Goal: Task Accomplishment & Management: Complete application form

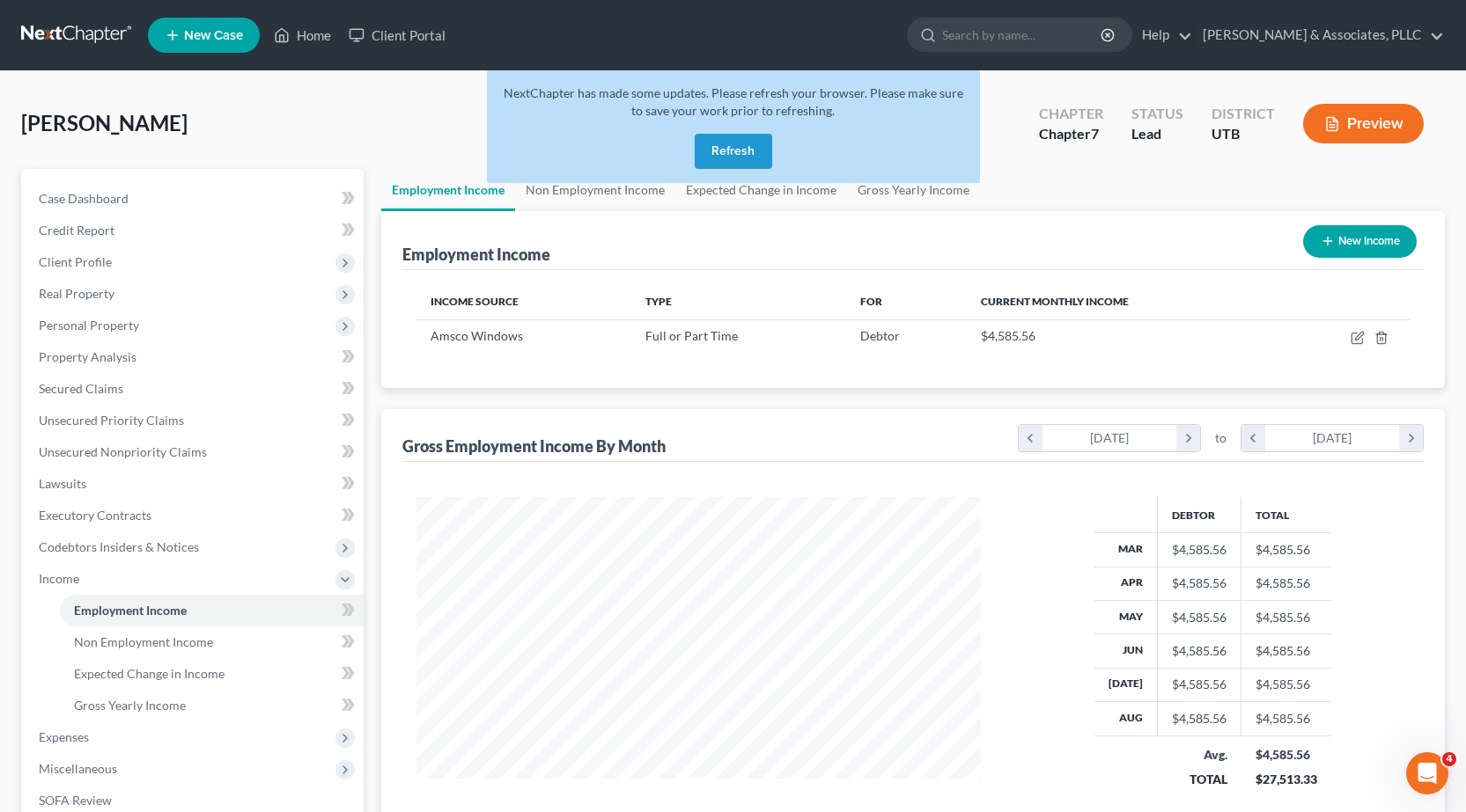
scroll to position [316, 600]
click at [733, 148] on button "Refresh" at bounding box center [733, 152] width 78 height 35
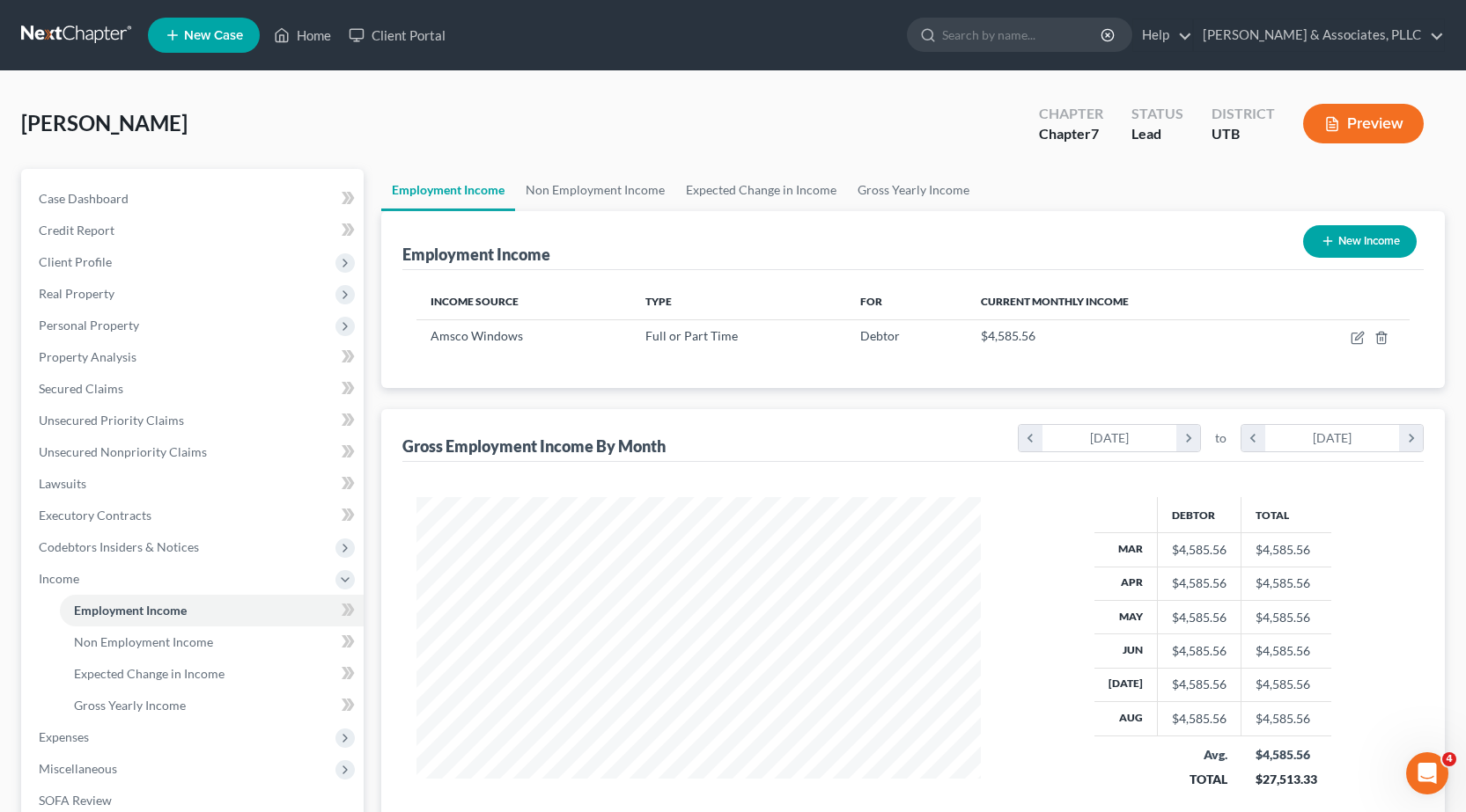
scroll to position [316, 600]
click at [104, 453] on span "Unsecured Nonpriority Claims" at bounding box center [122, 452] width 168 height 15
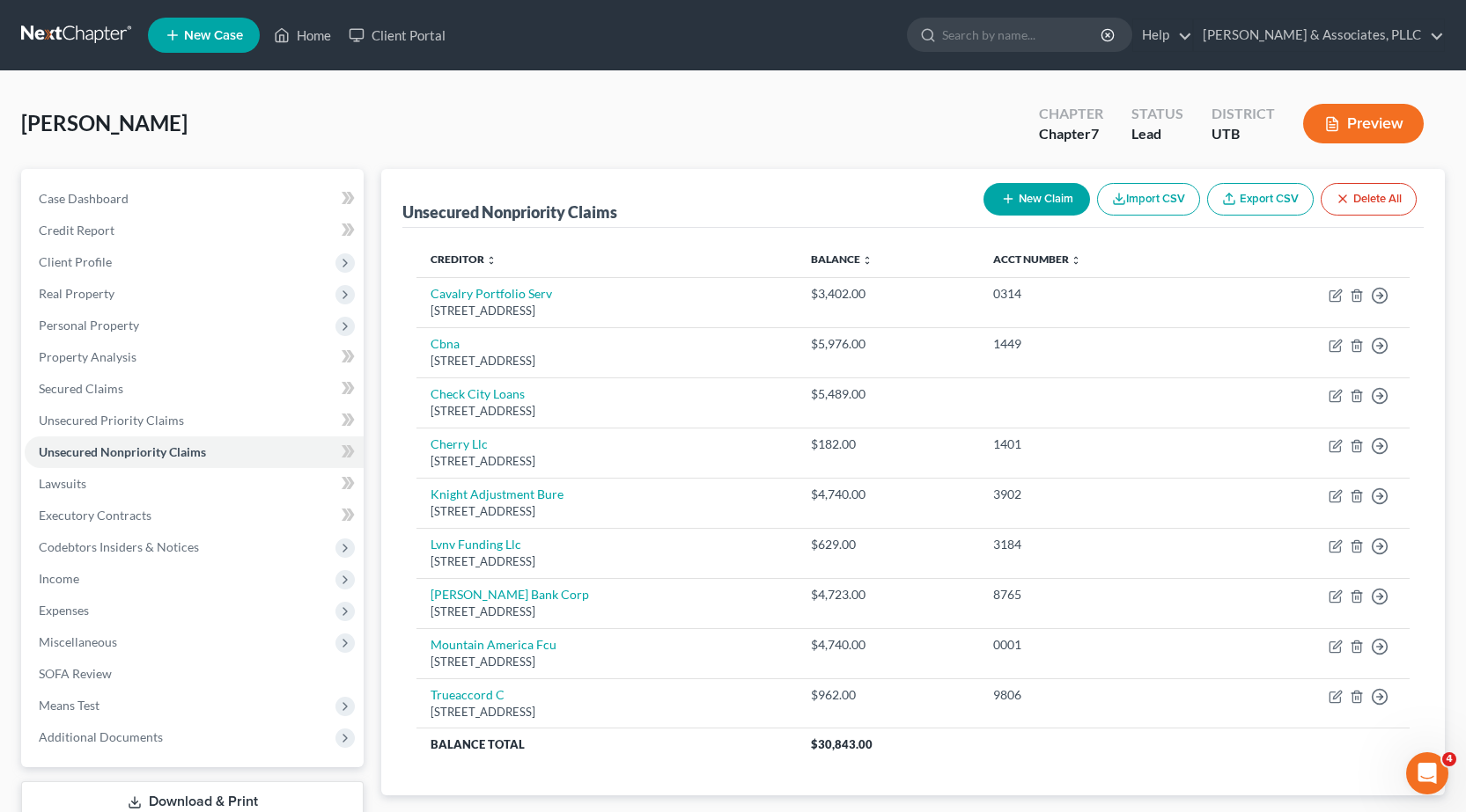
click at [1062, 204] on button "New Claim" at bounding box center [1037, 199] width 106 height 32
select select "0"
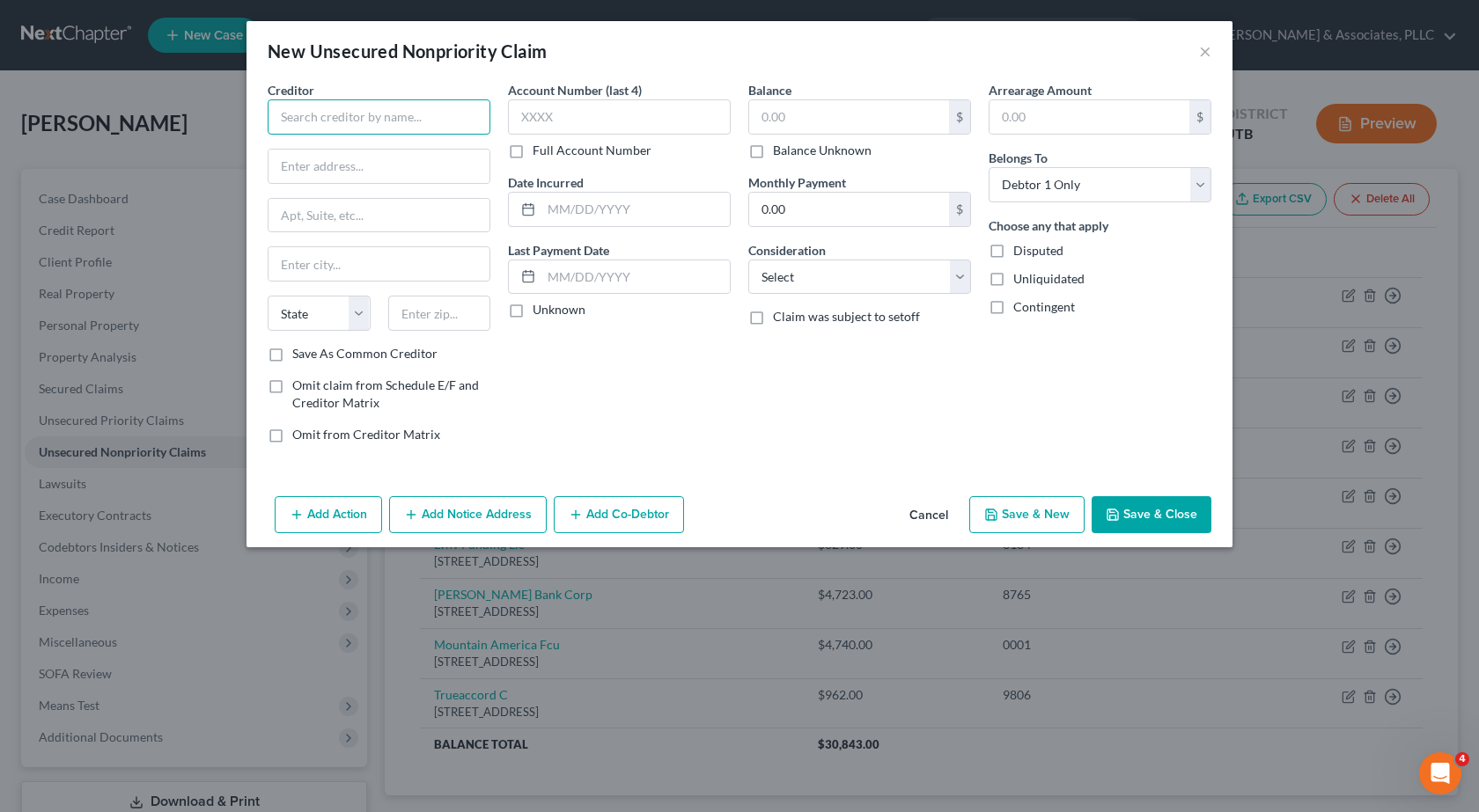
click at [318, 118] on input "text" at bounding box center [379, 117] width 223 height 35
click at [963, 280] on select "Select Cable / Satellite Services Collection Agency Credit Card Debt Debt Couns…" at bounding box center [860, 278] width 223 height 35
type input "Concept Property"
select select "14"
click at [748, 260] on select "Select Cable / Satellite Services Collection Agency Credit Card Debt Debt Couns…" at bounding box center [860, 278] width 223 height 35
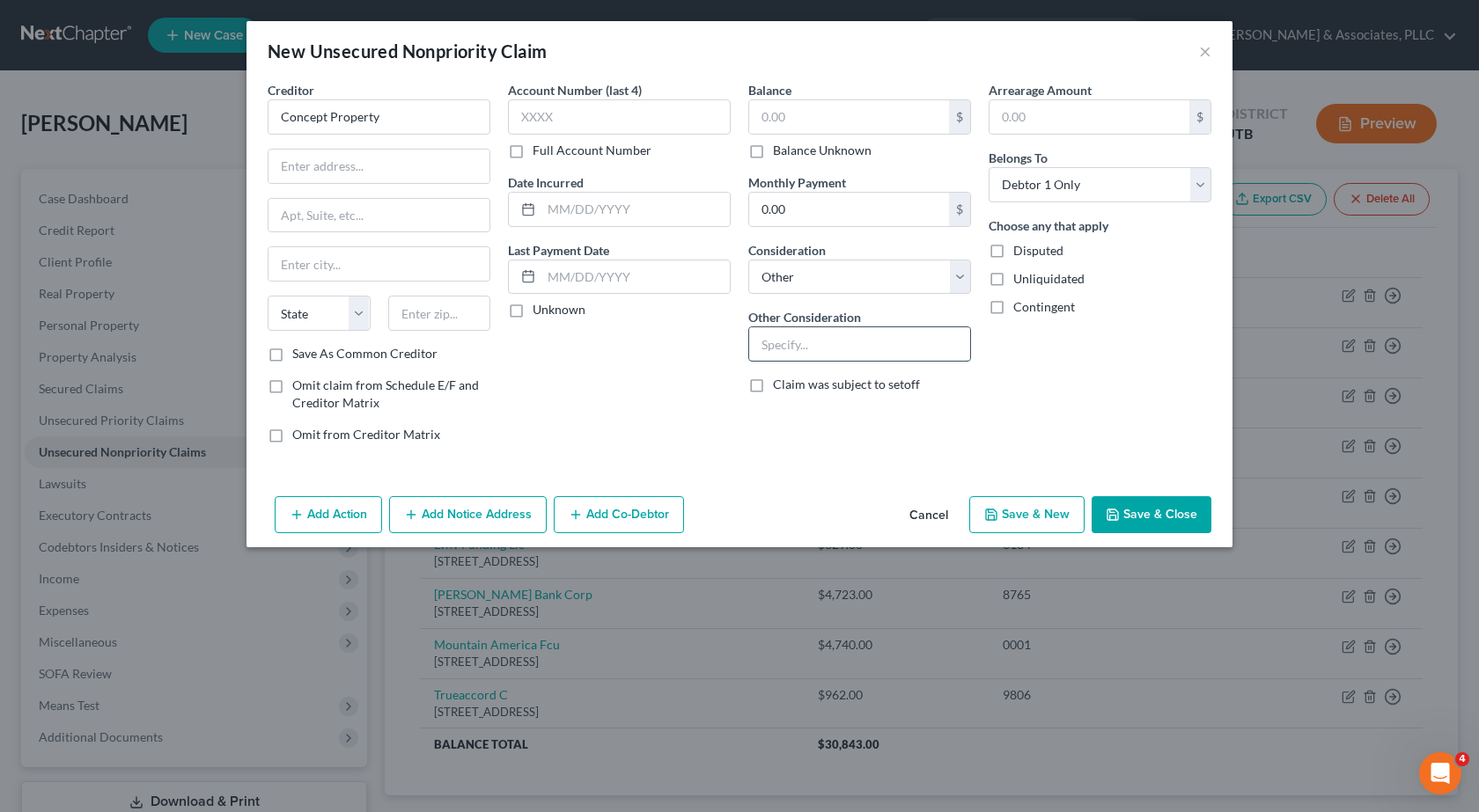
click at [792, 352] on input "text" at bounding box center [860, 344] width 221 height 33
type input "R"
click at [873, 346] on input "Rent Payment" at bounding box center [860, 344] width 221 height 33
type input "Rent Payment"
click at [544, 114] on input "text" at bounding box center [619, 117] width 223 height 35
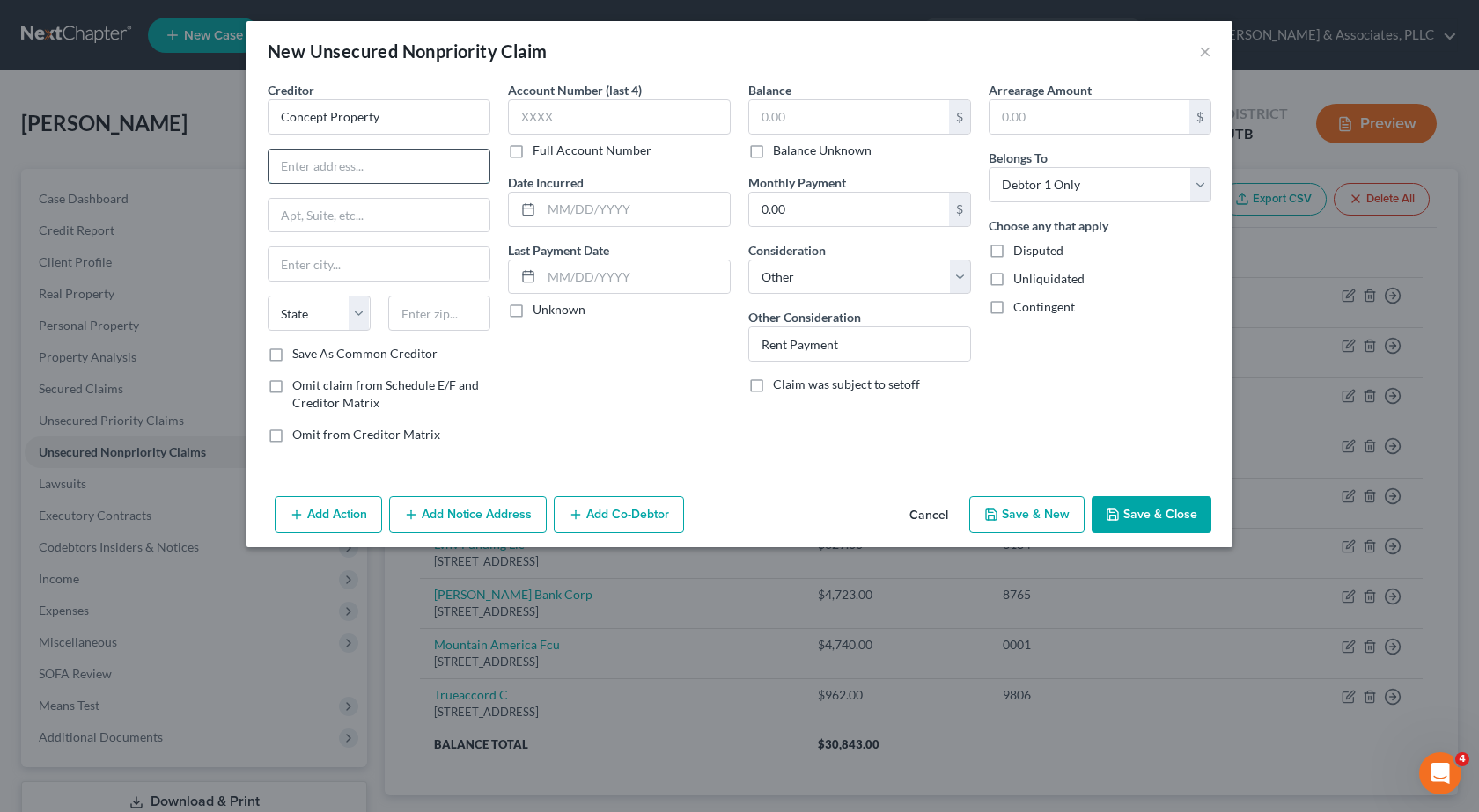
click at [351, 174] on input "text" at bounding box center [379, 166] width 221 height 33
click at [316, 164] on input "text" at bounding box center [379, 166] width 221 height 33
paste input "[STREET_ADDRESS]"
type input "[STREET_ADDRESS]"
click at [295, 266] on input "text" at bounding box center [379, 264] width 221 height 33
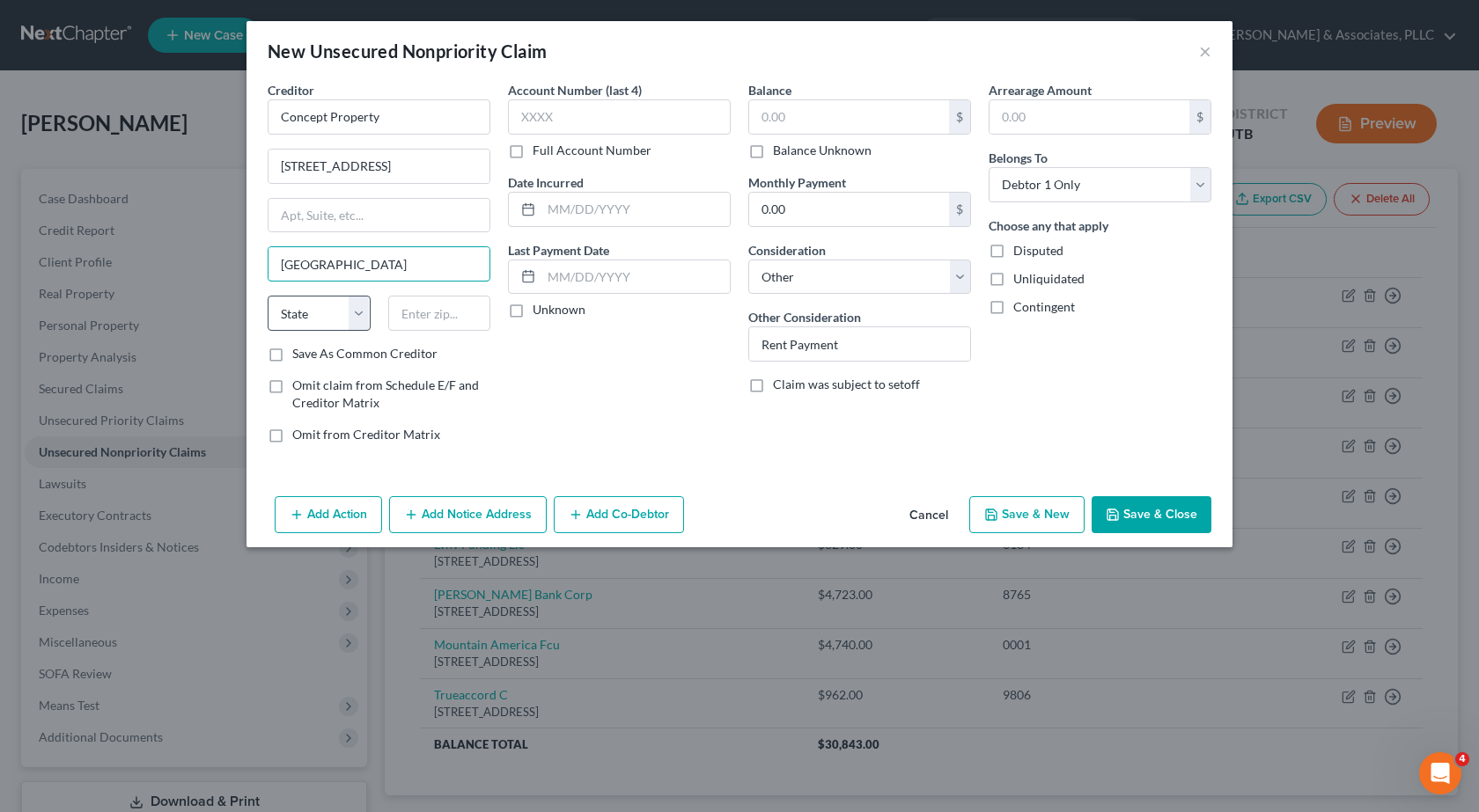
type input "[GEOGRAPHIC_DATA]"
click at [342, 309] on select "State [US_STATE] AK AR AZ CA CO CT DE DC [GEOGRAPHIC_DATA] [GEOGRAPHIC_DATA] GU…" at bounding box center [319, 313] width 103 height 35
select select "46"
click at [268, 295] on select "State [US_STATE] AK AR AZ CA CO CT DE DC [GEOGRAPHIC_DATA] [GEOGRAPHIC_DATA] GU…" at bounding box center [319, 313] width 103 height 35
click at [420, 308] on input "text" at bounding box center [439, 313] width 103 height 35
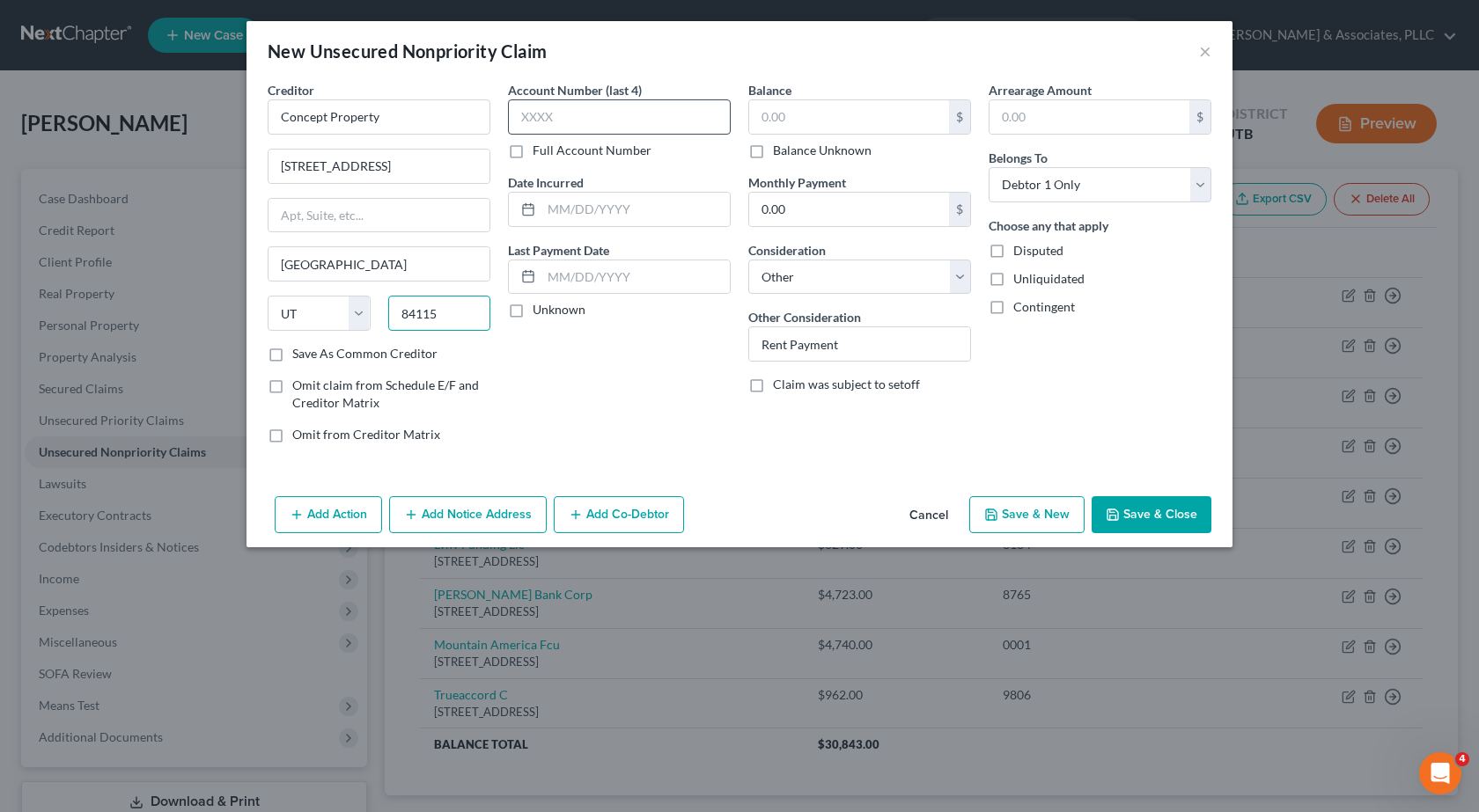
type input "84115"
click at [552, 118] on input "text" at bounding box center [619, 117] width 223 height 35
click at [571, 208] on input "text" at bounding box center [635, 210] width 188 height 33
click at [819, 114] on input "text" at bounding box center [849, 117] width 200 height 33
type input "3,931.92"
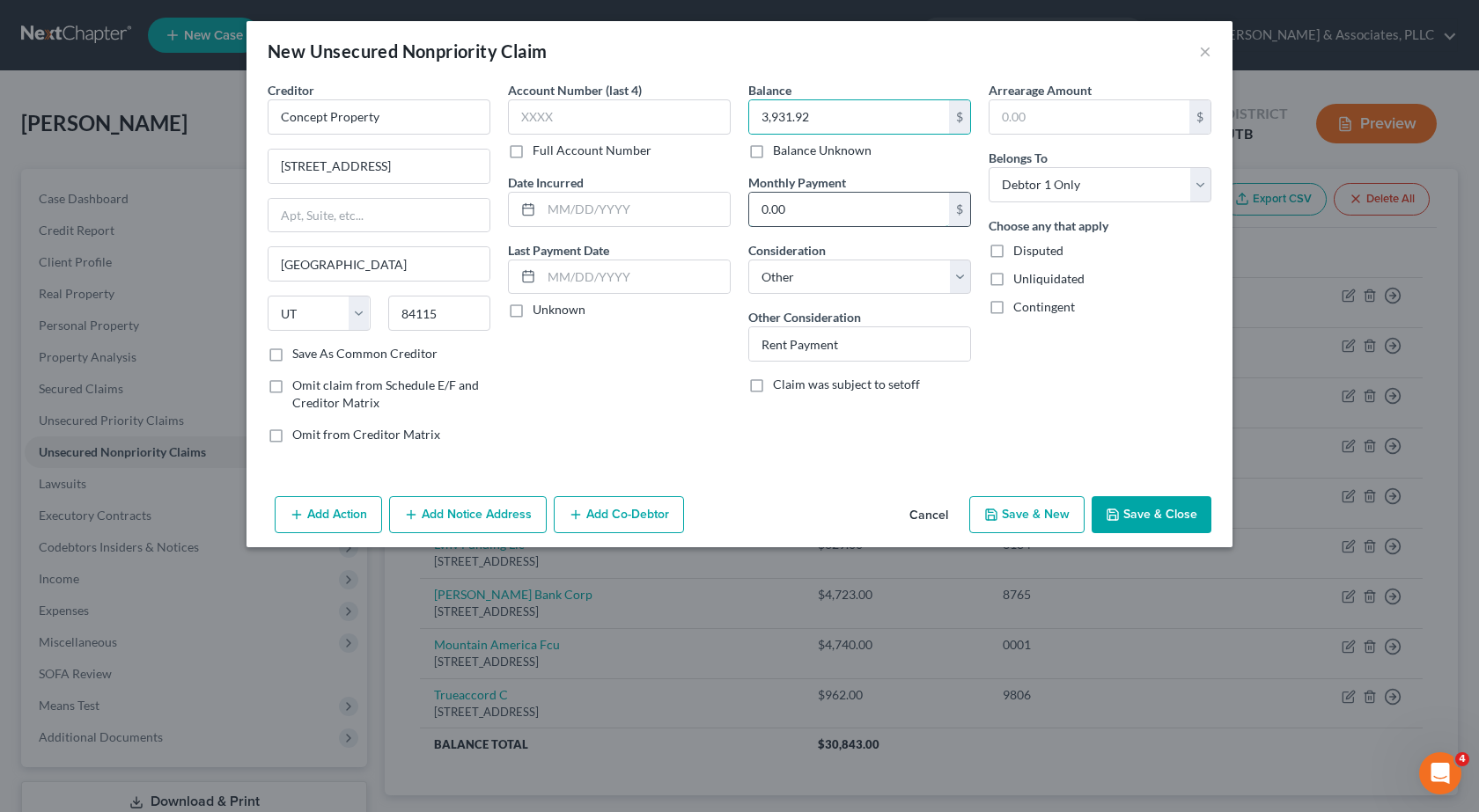
click at [807, 208] on input "0.00" at bounding box center [849, 210] width 200 height 33
type input "1,225"
click at [1163, 516] on button "Save & Close" at bounding box center [1152, 515] width 120 height 37
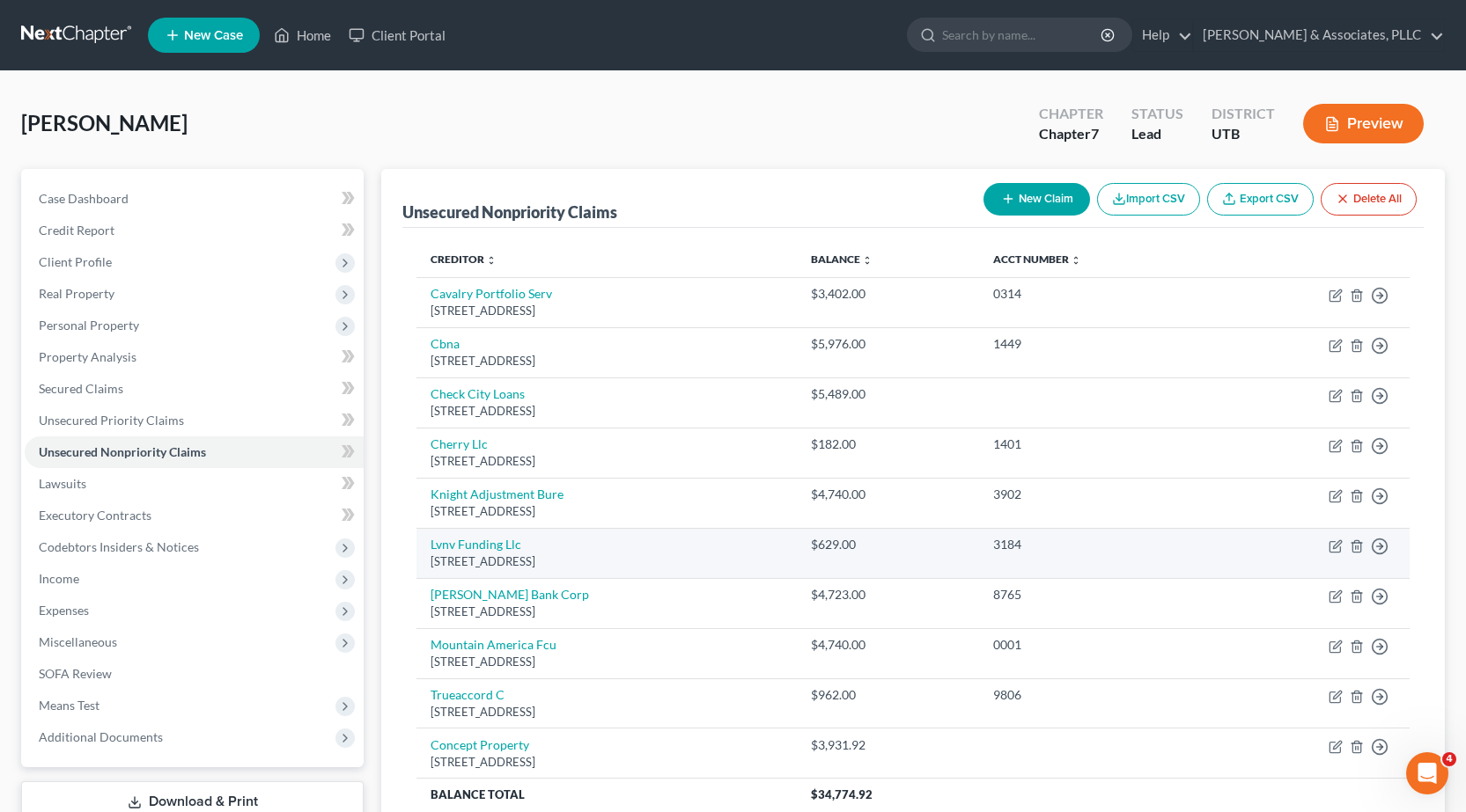
scroll to position [156, 0]
